Goal: Task Accomplishment & Management: Manage account settings

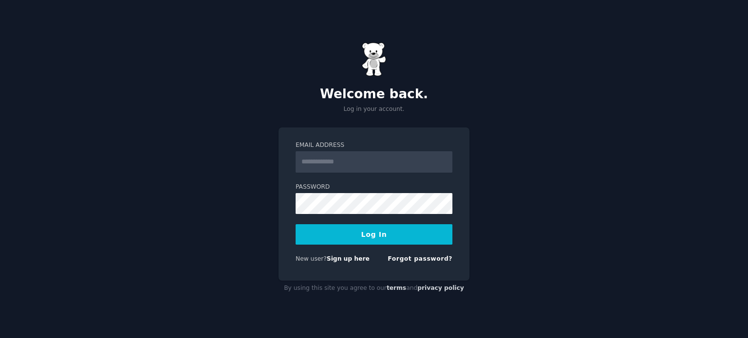
type input "**********"
click at [382, 231] on button "Log In" at bounding box center [374, 234] width 157 height 20
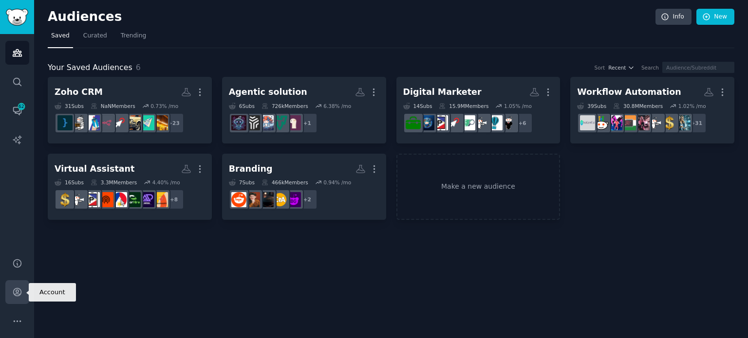
click at [16, 287] on icon "Sidebar" at bounding box center [17, 292] width 10 height 10
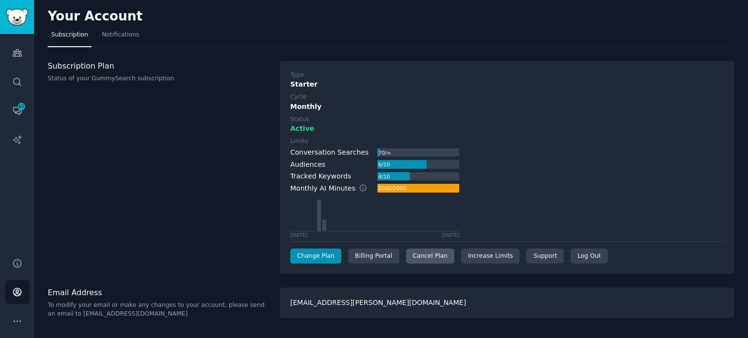
click at [420, 254] on div "Cancel Plan" at bounding box center [430, 257] width 48 height 16
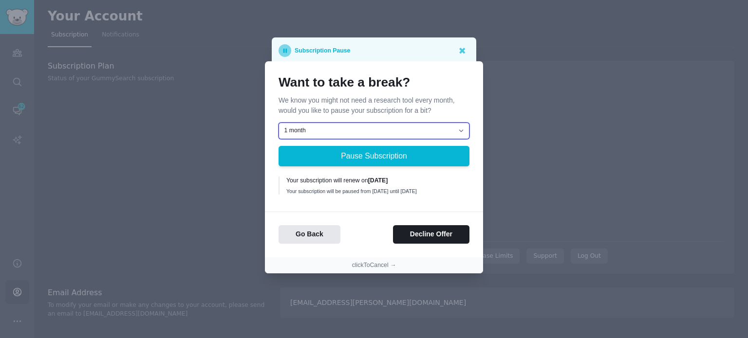
click at [382, 128] on select "1 month 2 months 3 months Choose a custom date to resume" at bounding box center [374, 131] width 191 height 17
click at [355, 95] on p "We know you might not need a research tool every month, would you like to pause…" at bounding box center [374, 105] width 191 height 20
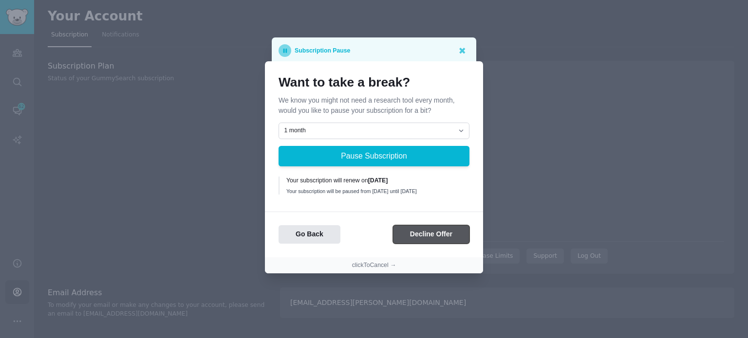
click at [419, 241] on button "Decline Offer" at bounding box center [431, 234] width 76 height 19
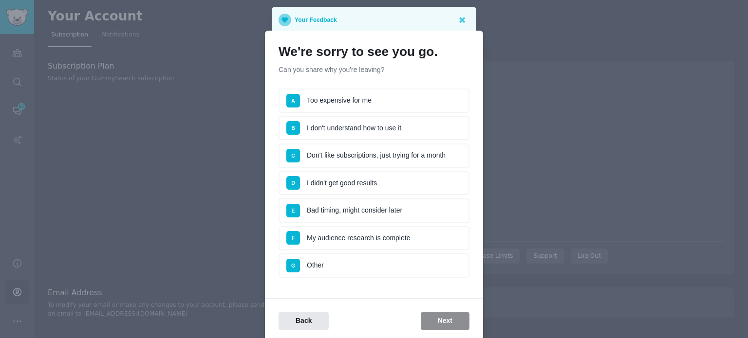
click at [364, 95] on li "A Too expensive for me" at bounding box center [374, 101] width 191 height 24
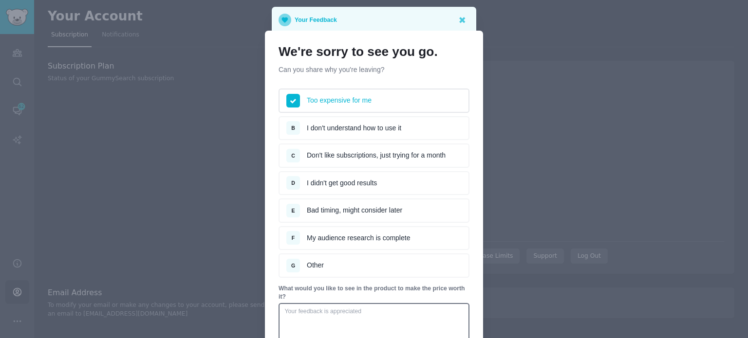
scroll to position [113, 0]
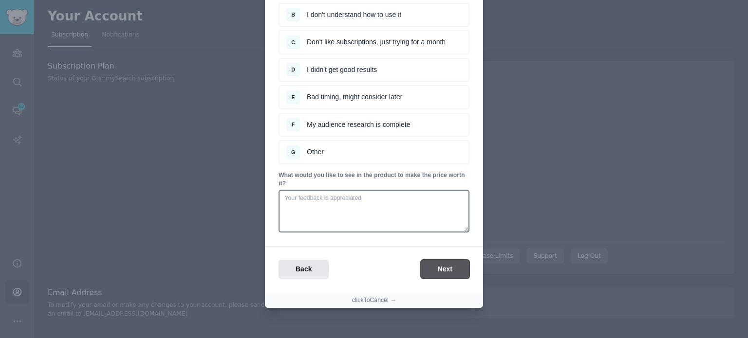
click at [431, 265] on button "Next" at bounding box center [445, 269] width 49 height 19
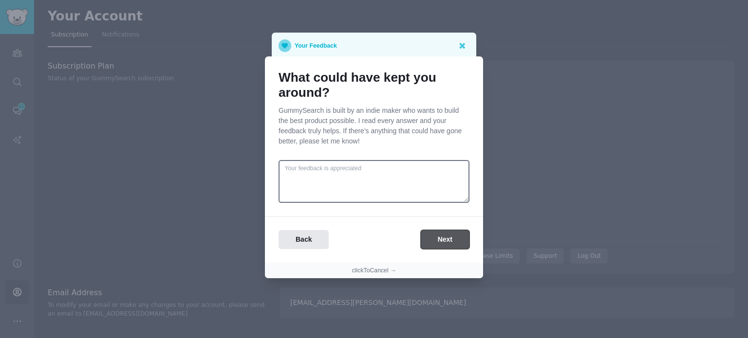
scroll to position [0, 0]
click at [444, 243] on button "Next" at bounding box center [445, 239] width 49 height 19
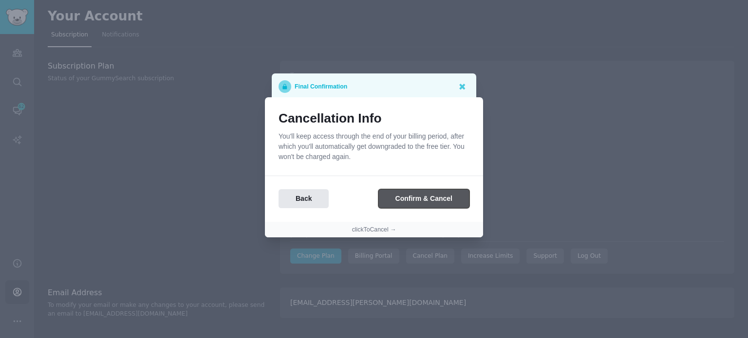
click at [430, 197] on button "Confirm & Cancel" at bounding box center [423, 198] width 91 height 19
